Goal: Complete application form

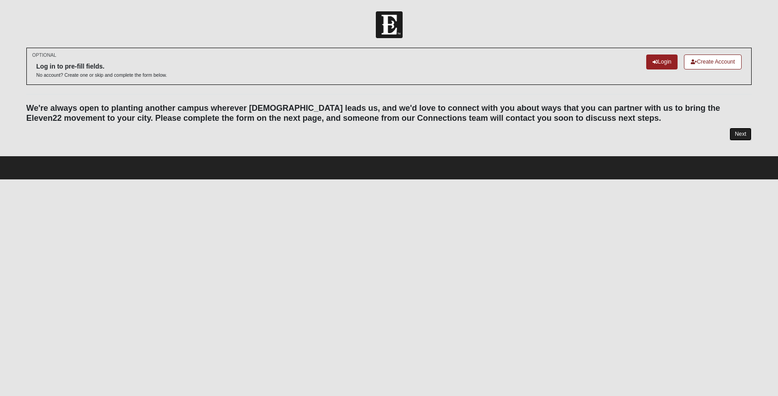
click at [736, 135] on link "Next" at bounding box center [740, 134] width 22 height 13
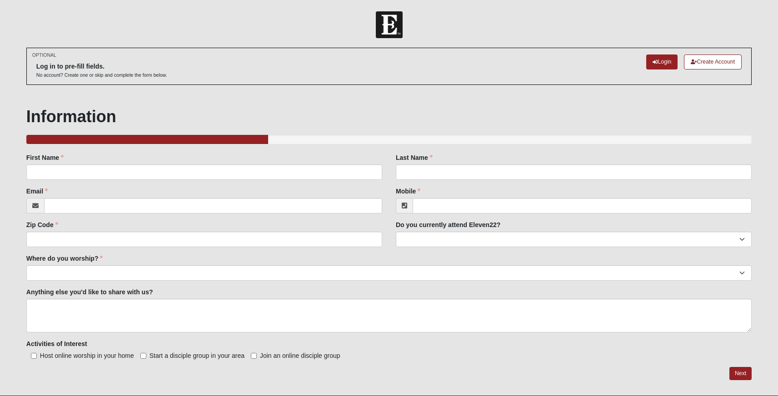
scroll to position [23, 0]
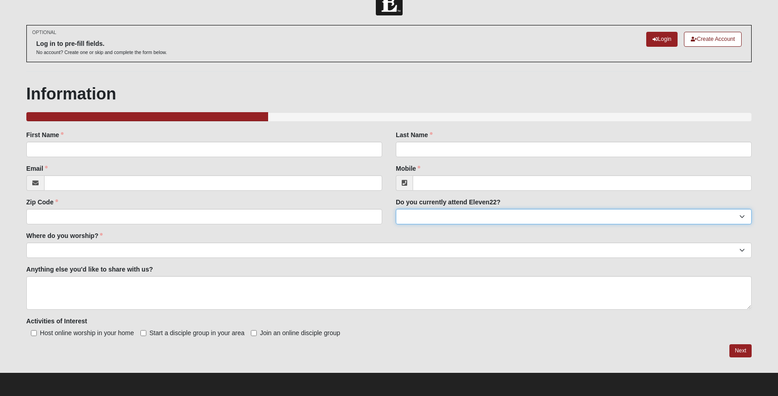
click at [459, 216] on select "Yes No" at bounding box center [574, 216] width 356 height 15
select select "No"
click at [396, 209] on select "Yes No" at bounding box center [574, 216] width 356 height 15
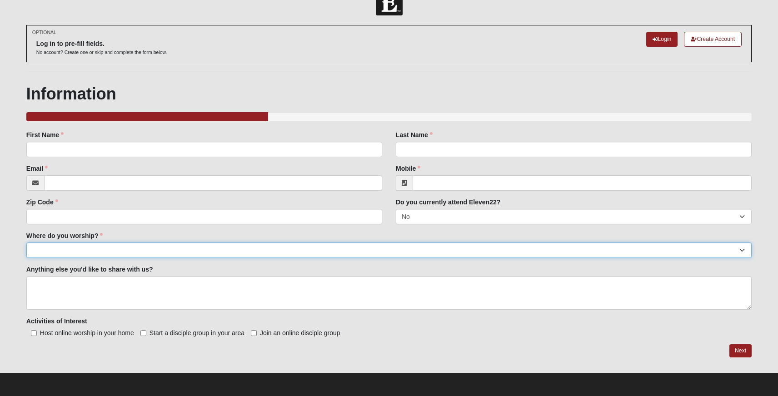
click at [117, 251] on select "Arlington Baymeadows Eleven22 Online [PERSON_NAME][GEOGRAPHIC_DATA] Jesup [GEOG…" at bounding box center [388, 250] width 725 height 15
select select "14"
click at [26, 243] on select "Arlington Baymeadows Eleven22 Online [PERSON_NAME][GEOGRAPHIC_DATA] Jesup [GEOG…" at bounding box center [388, 250] width 725 height 15
click at [98, 254] on select "Arlington Baymeadows Eleven22 Online [PERSON_NAME][GEOGRAPHIC_DATA] Jesup [GEOG…" at bounding box center [388, 250] width 725 height 15
